Goal: Find contact information: Find contact information

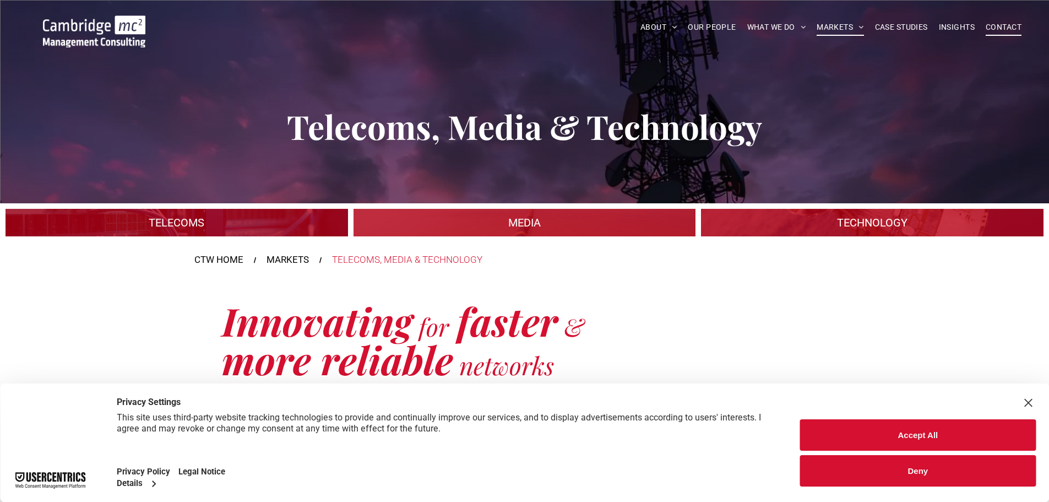
click at [989, 25] on span "CONTACT" at bounding box center [1004, 27] width 36 height 17
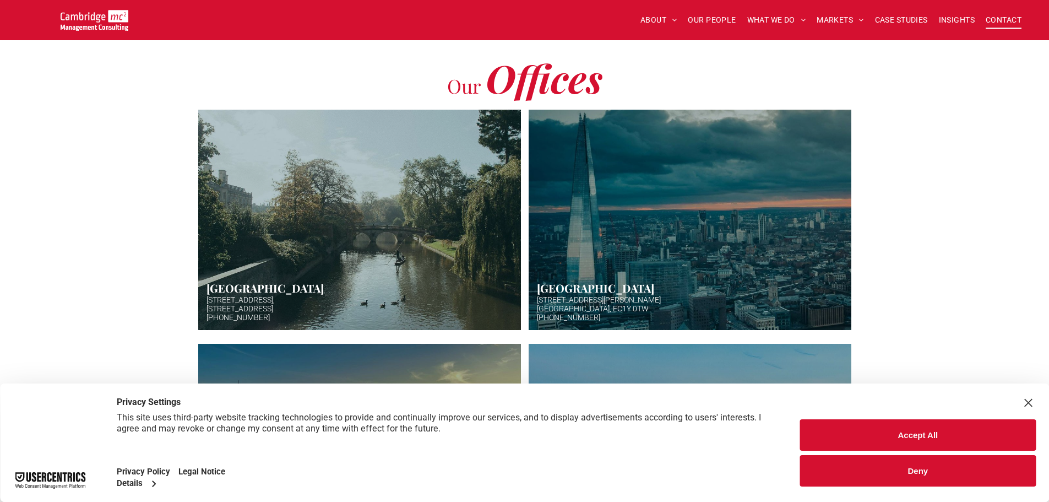
scroll to position [110, 0]
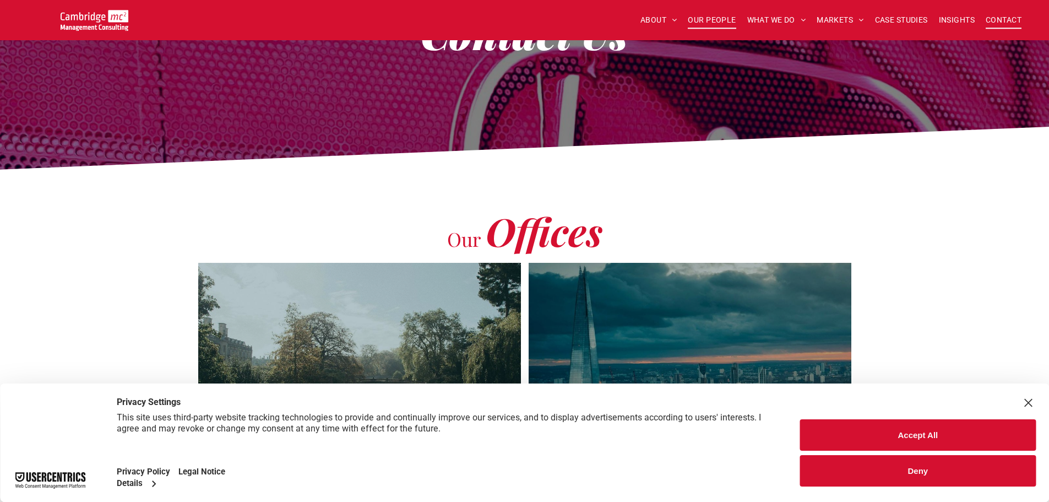
click at [720, 23] on span "OUR PEOPLE" at bounding box center [712, 20] width 48 height 17
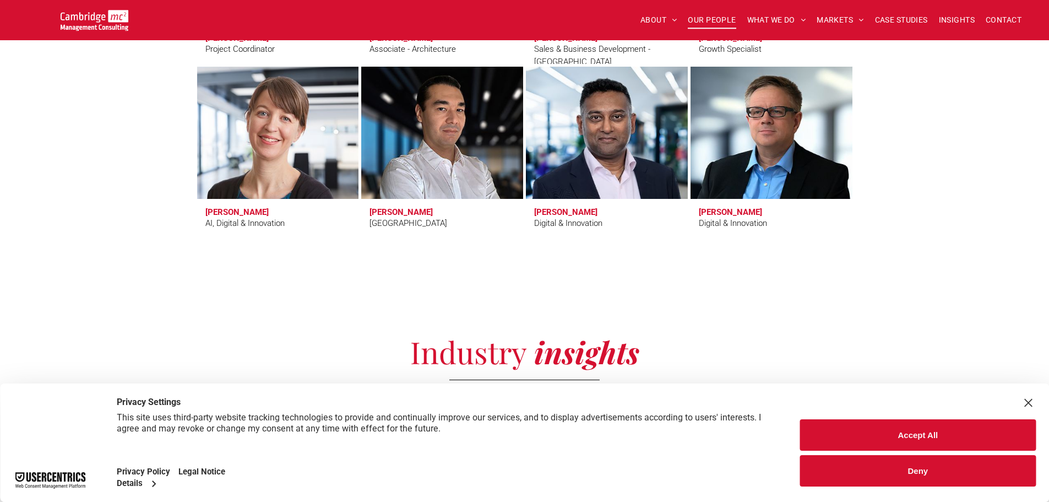
scroll to position [3855, 0]
